Goal: Task Accomplishment & Management: Manage account settings

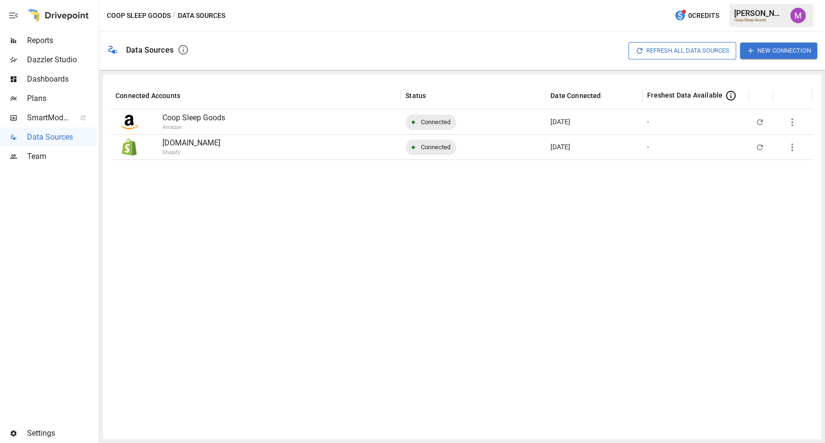
click at [73, 163] on div "Team" at bounding box center [48, 156] width 97 height 19
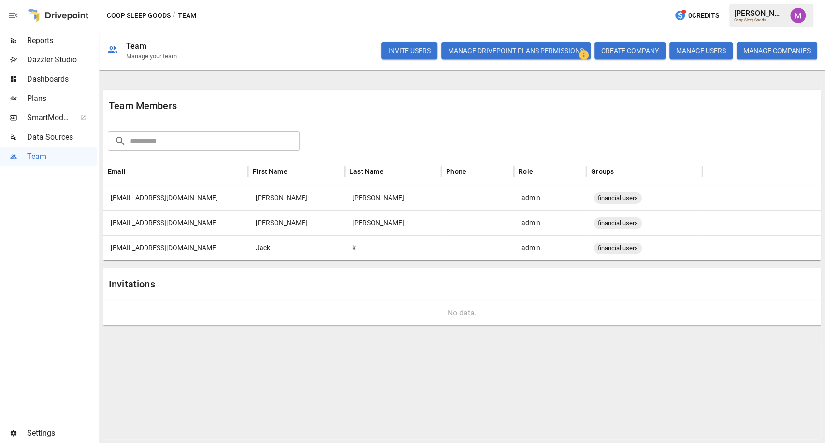
click at [33, 104] on span "Plans" at bounding box center [62, 99] width 70 height 12
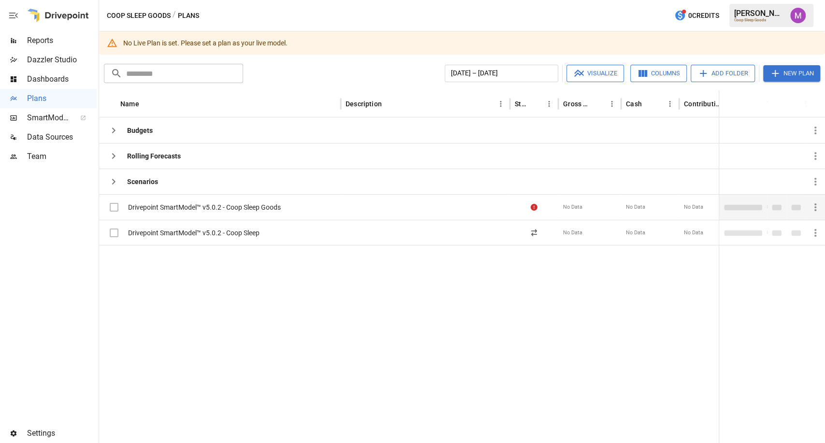
click at [818, 210] on icon "button" at bounding box center [816, 208] width 12 height 12
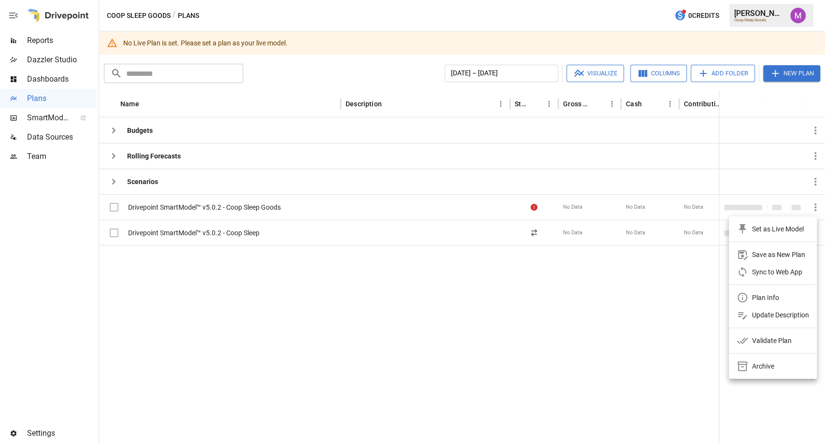
click at [767, 231] on div "Set as Live Model" at bounding box center [778, 229] width 52 height 12
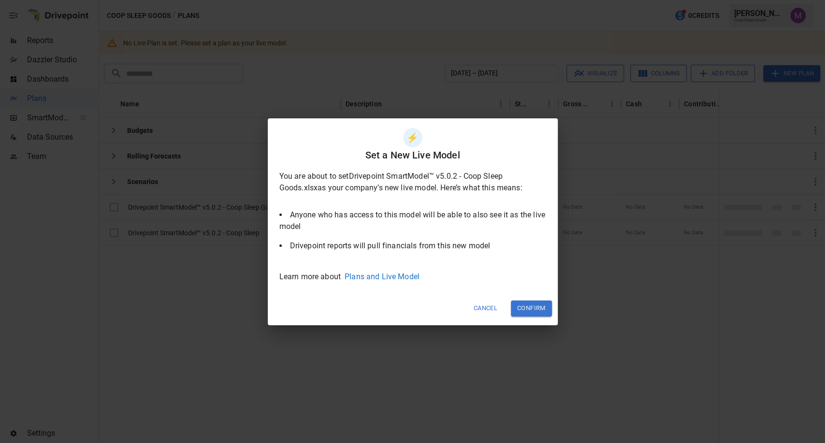
click at [540, 304] on button "Confirm" at bounding box center [531, 309] width 41 height 16
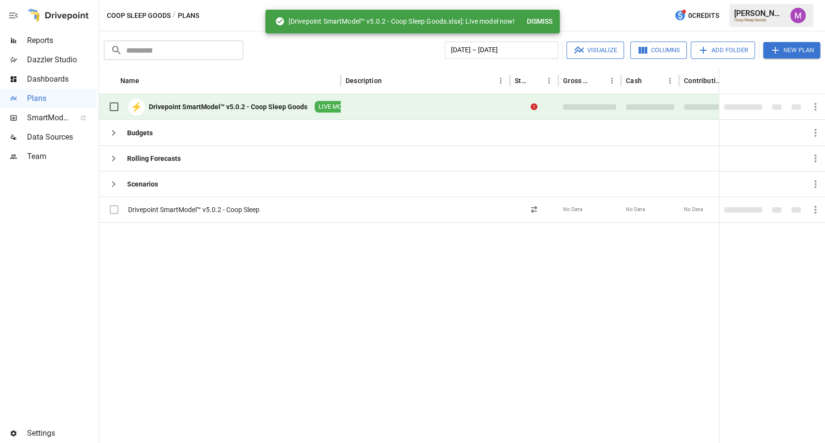
click at [228, 105] on div "Drivepoint SmartModel™ v5.0.2 - Coop Sleep Goods" at bounding box center [228, 107] width 159 height 10
click at [261, 104] on div "Drivepoint SmartModel™ v5.0.2 - Coop Sleep Goods" at bounding box center [228, 107] width 159 height 10
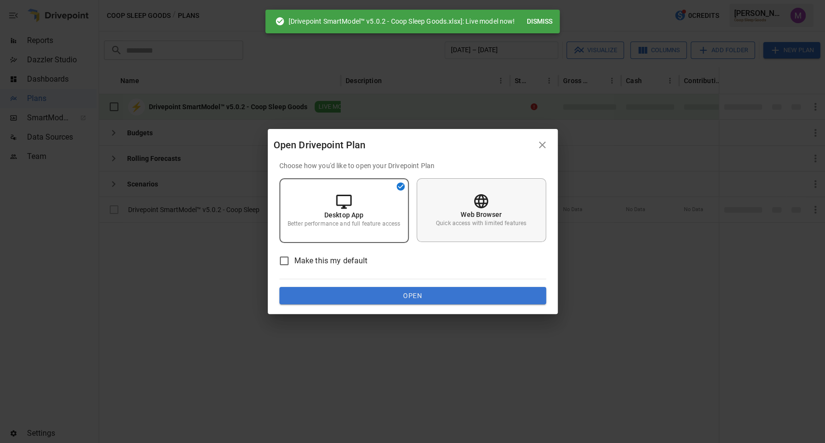
click at [472, 198] on div "Web Browser Quick access with limited features" at bounding box center [482, 210] width 130 height 64
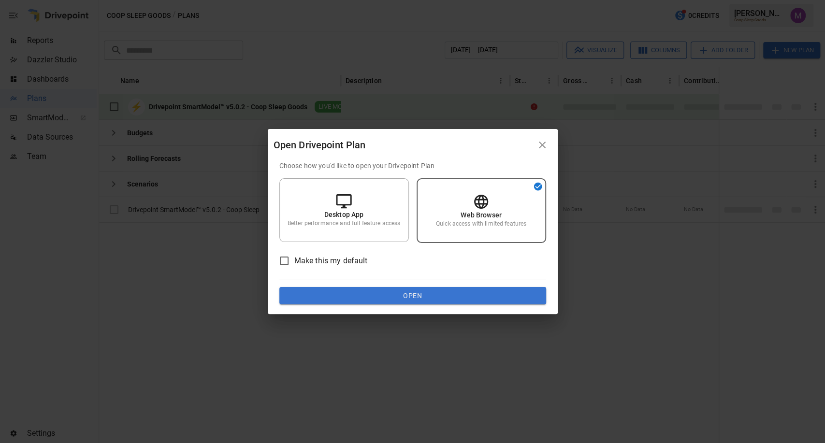
click at [434, 288] on button "Open" at bounding box center [412, 295] width 267 height 17
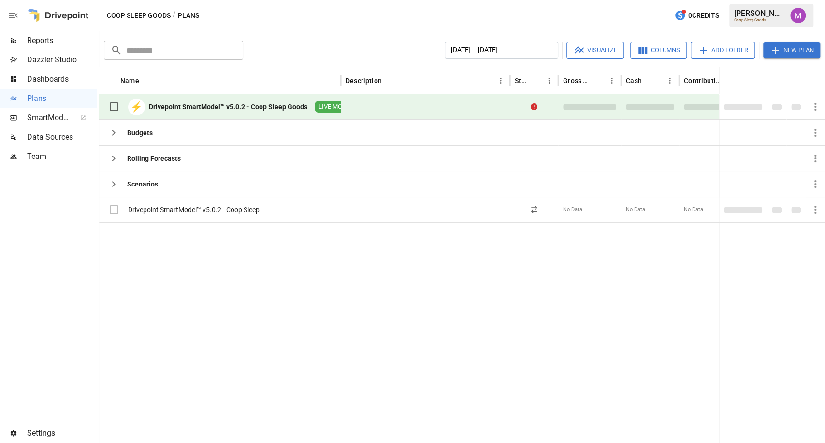
click at [271, 103] on div "Drivepoint SmartModel™ v5.0.2 - Coop Sleep Goods" at bounding box center [228, 107] width 159 height 10
click at [237, 115] on div "⚡ Drivepoint SmartModel™ v5.0.2 - Coop Sleep Goods LIVE MODEL" at bounding box center [230, 107] width 253 height 20
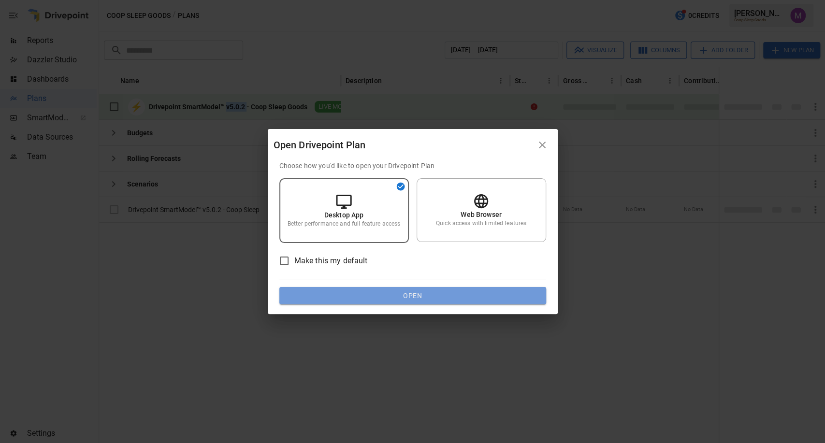
click at [408, 296] on button "Open" at bounding box center [412, 295] width 267 height 17
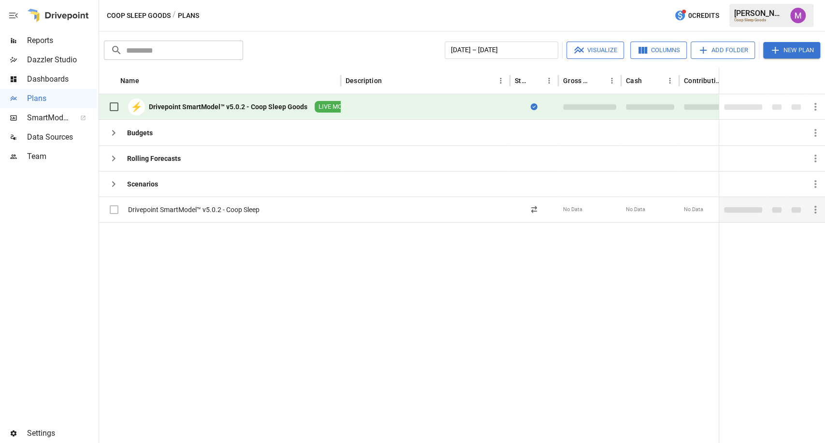
click at [230, 214] on div "Drivepoint SmartModel™ v5.0.2 - Coop Sleep" at bounding box center [193, 210] width 131 height 10
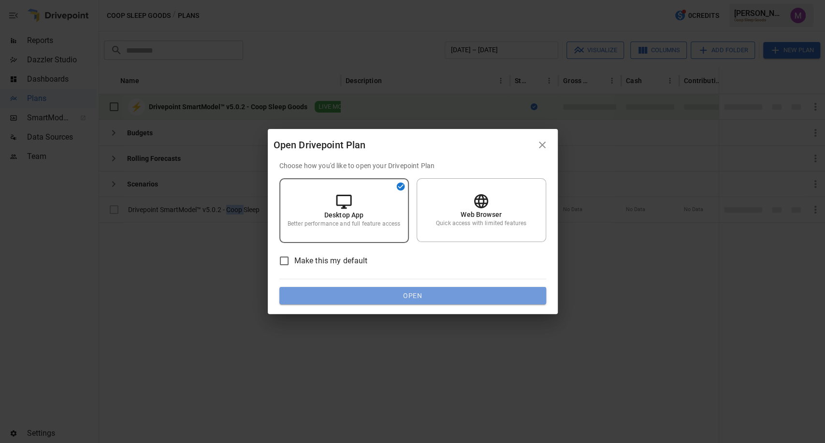
click at [349, 299] on button "Open" at bounding box center [412, 295] width 267 height 17
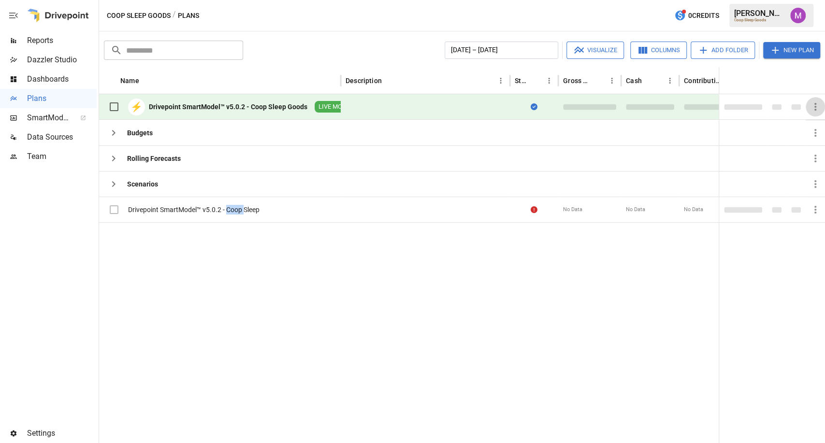
click at [819, 106] on icon "button" at bounding box center [816, 107] width 12 height 12
click at [816, 209] on div at bounding box center [412, 221] width 825 height 443
click at [812, 211] on icon "button" at bounding box center [816, 210] width 12 height 12
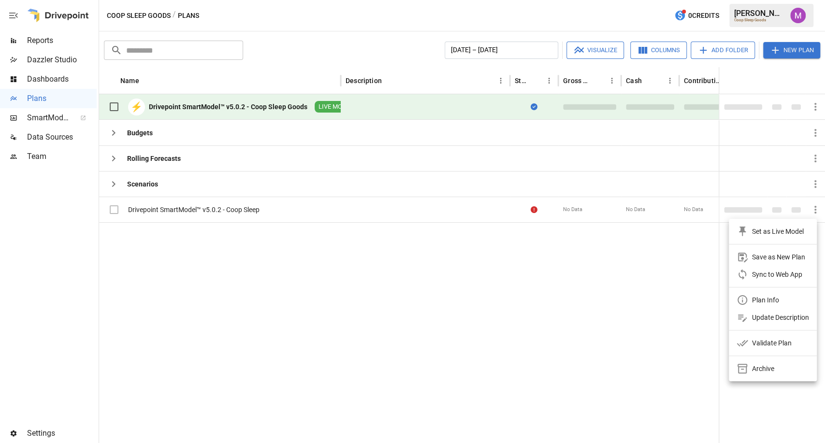
click at [774, 237] on div "Set as Live Model" at bounding box center [778, 232] width 52 height 12
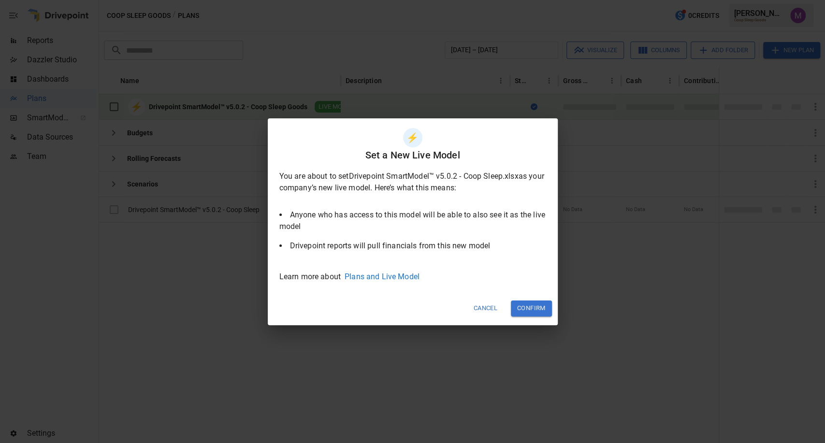
click at [538, 298] on div "Cancel Confirm" at bounding box center [413, 308] width 290 height 33
click at [537, 304] on button "Confirm" at bounding box center [531, 309] width 41 height 16
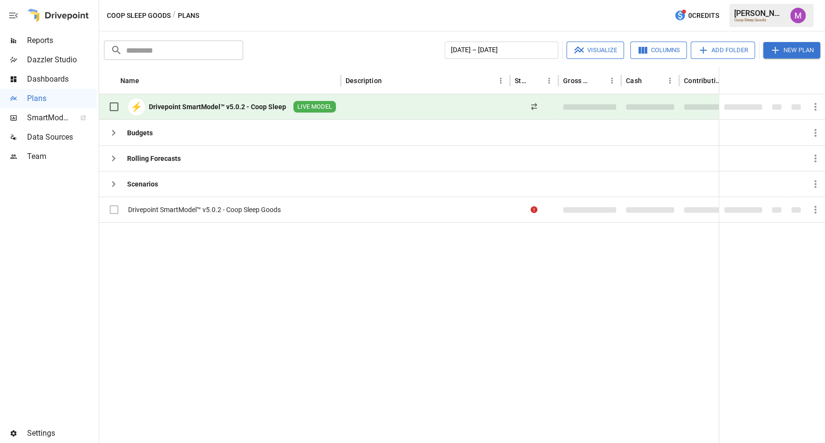
click at [250, 105] on div "Drivepoint SmartModel™ v5.0.2 - Coop Sleep" at bounding box center [217, 107] width 137 height 10
click at [263, 105] on div "Drivepoint SmartModel™ v5.0.2 - Coop Sleep" at bounding box center [217, 107] width 137 height 10
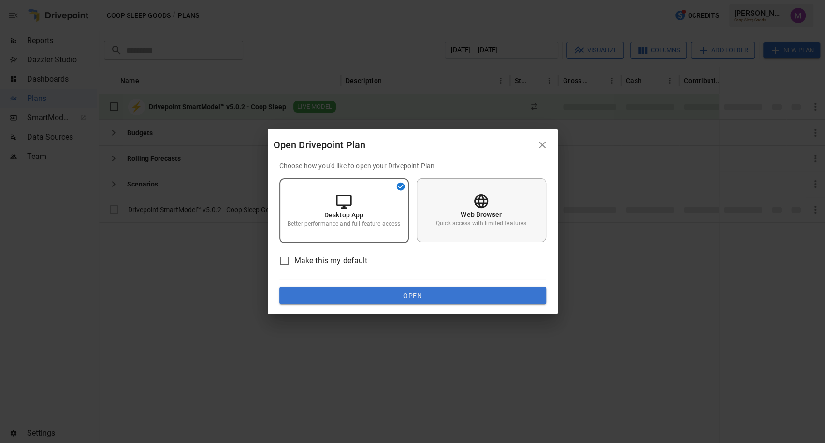
click at [474, 224] on p "Quick access with limited features" at bounding box center [481, 223] width 90 height 8
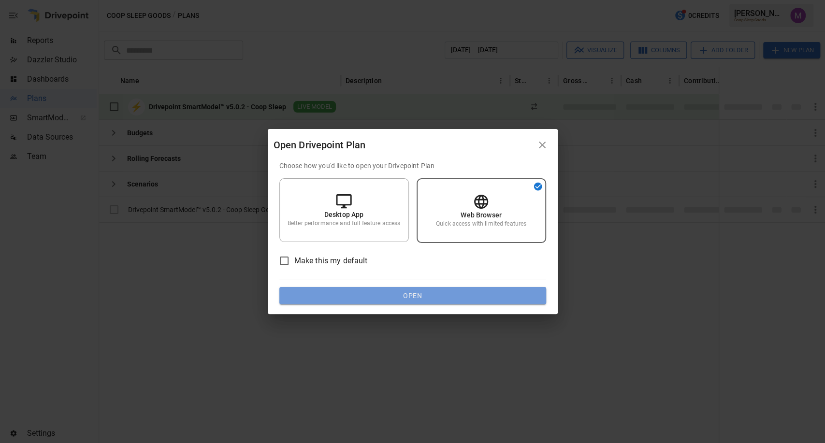
click at [424, 300] on button "Open" at bounding box center [412, 295] width 267 height 17
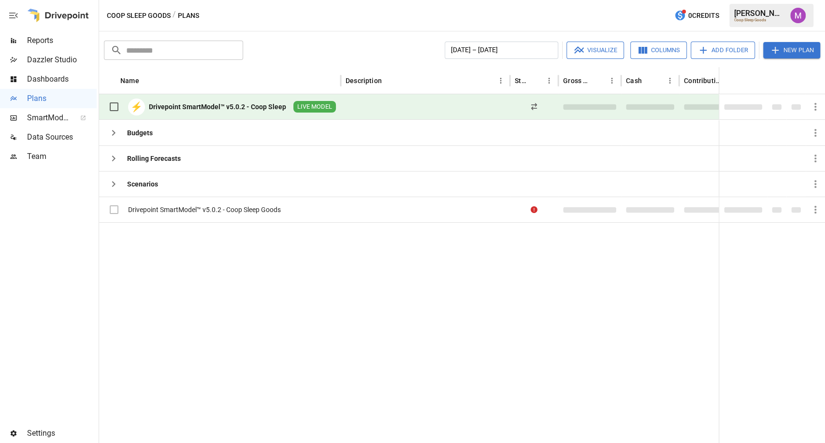
click at [40, 163] on div "Team" at bounding box center [48, 156] width 97 height 19
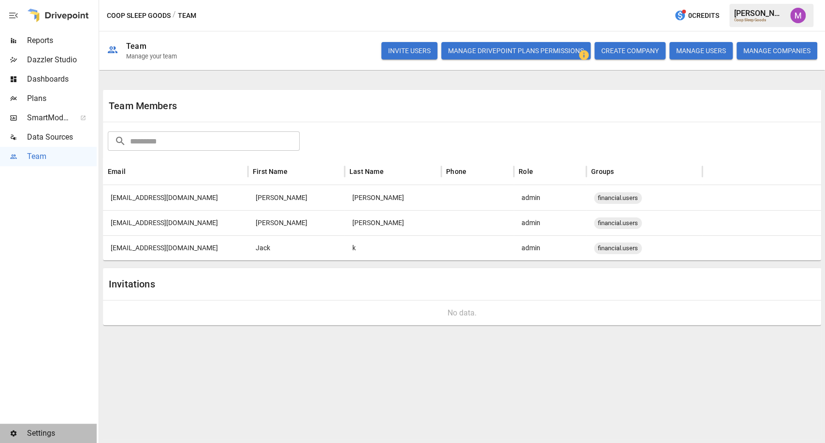
click at [47, 436] on span "Settings" at bounding box center [62, 434] width 70 height 12
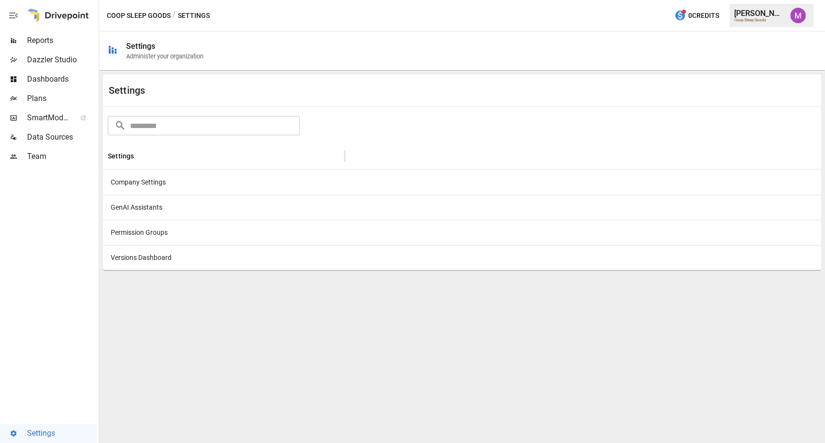
click at [154, 183] on div "Company Settings" at bounding box center [224, 182] width 242 height 25
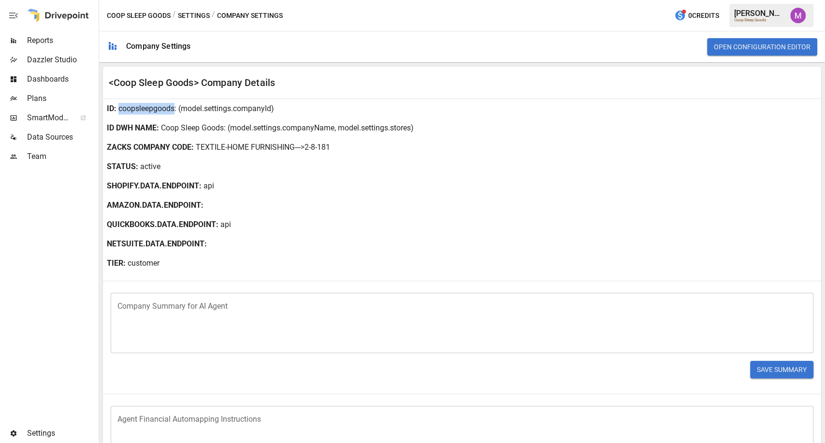
drag, startPoint x: 174, startPoint y: 110, endPoint x: 118, endPoint y: 109, distance: 55.6
click at [118, 109] on p "coopsleepgoods" at bounding box center [146, 109] width 56 height 12
copy p "coopsleepgoods"
drag, startPoint x: 225, startPoint y: 127, endPoint x: 162, endPoint y: 129, distance: 62.4
click at [162, 129] on div "ID DWH NAME : Coop Sleep Goods : (model.settings.companyName, model.settings.st…" at bounding box center [462, 127] width 718 height 19
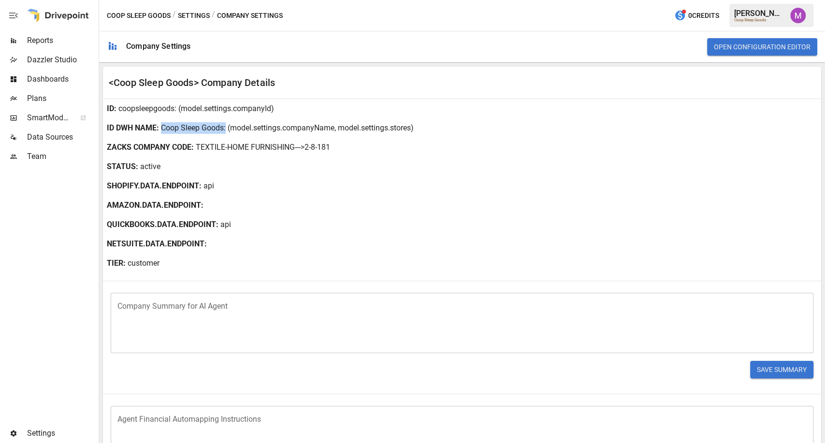
copy p "Coop Sleep Goods"
click at [37, 100] on span "Plans" at bounding box center [62, 99] width 70 height 12
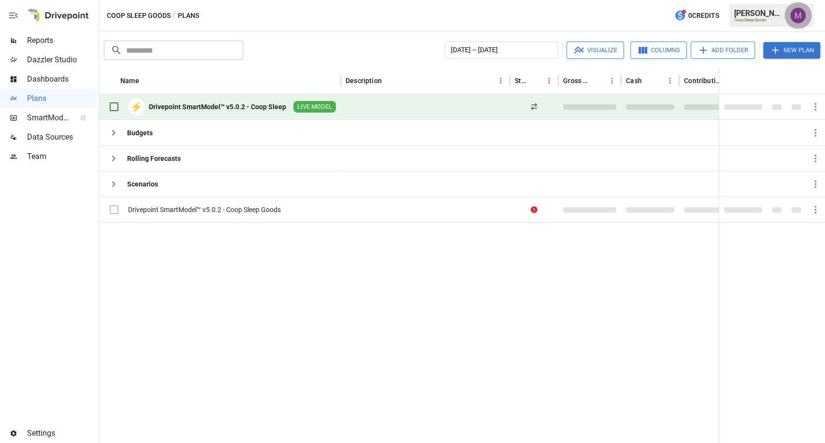
click at [800, 19] on img "Umer Muhammed" at bounding box center [797, 15] width 15 height 15
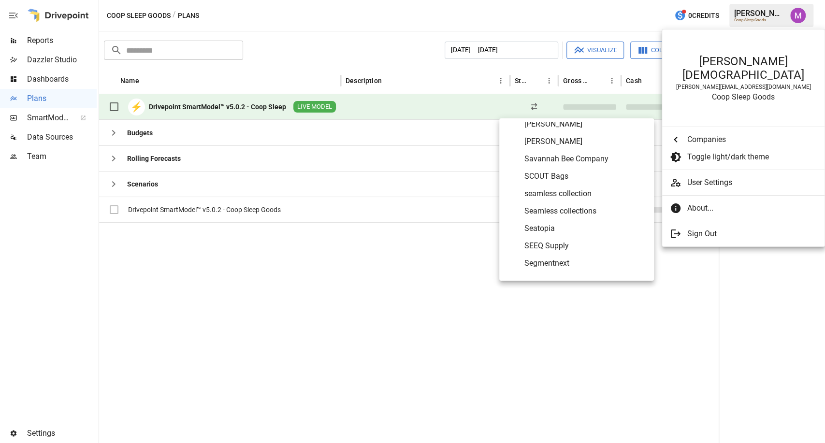
scroll to position [4264, 0]
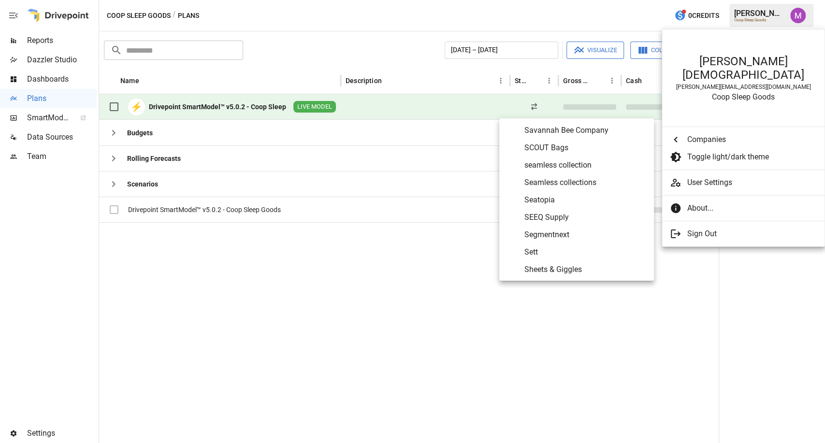
click at [560, 221] on span "SEEQ Supply" at bounding box center [585, 218] width 122 height 12
